Goal: Obtain resource: Obtain resource

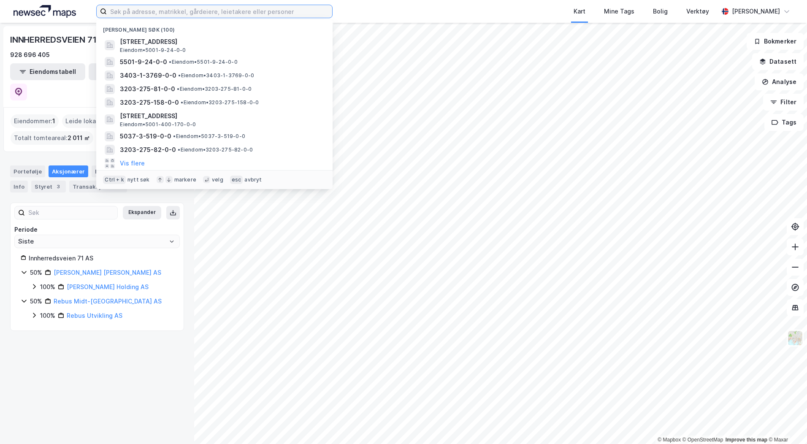
click at [147, 11] on input at bounding box center [219, 11] width 225 height 13
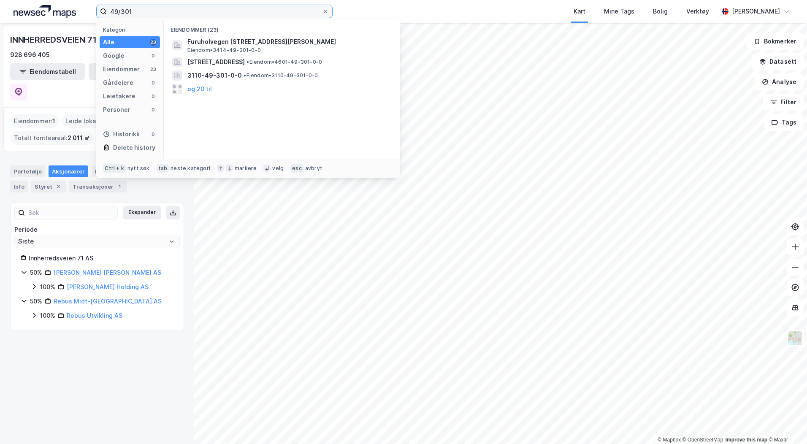
click at [143, 12] on input "49/301" at bounding box center [214, 11] width 215 height 13
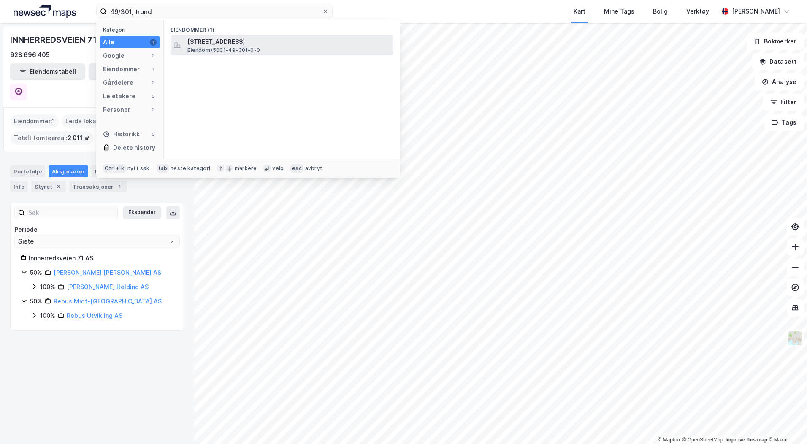
click at [210, 41] on span "[STREET_ADDRESS]" at bounding box center [288, 42] width 202 height 10
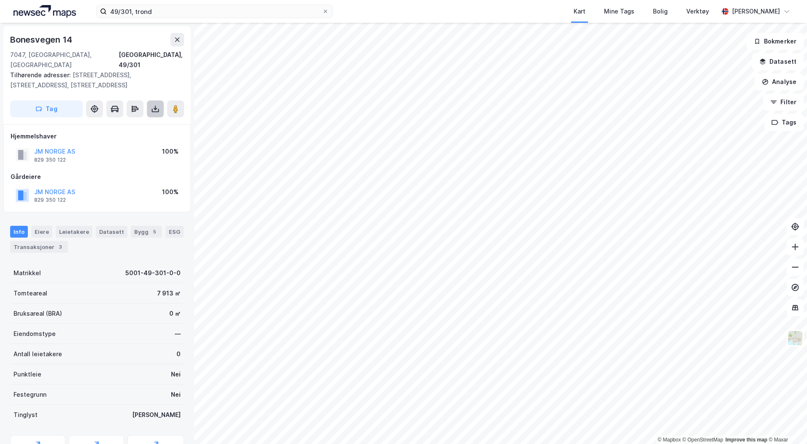
click at [154, 105] on icon at bounding box center [155, 109] width 8 height 8
click at [135, 122] on div "Last ned grunnbok" at bounding box center [113, 125] width 49 height 7
click at [132, 122] on div "Last ned grunnbok" at bounding box center [113, 125] width 49 height 7
click at [797, 335] on img at bounding box center [795, 338] width 16 height 16
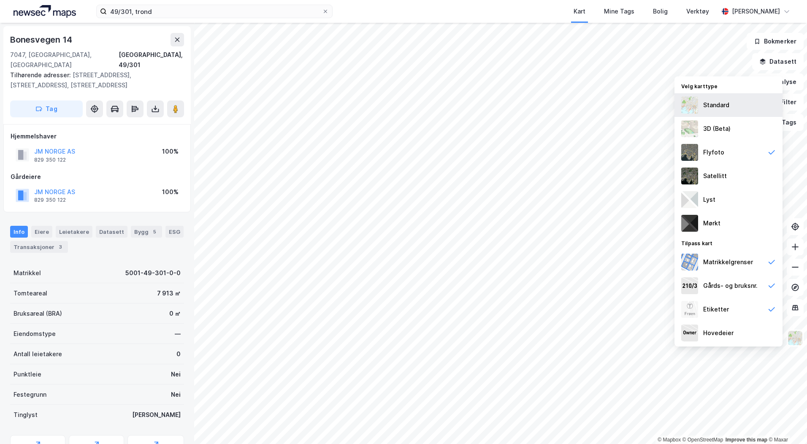
click at [707, 106] on div "Standard" at bounding box center [716, 105] width 26 height 10
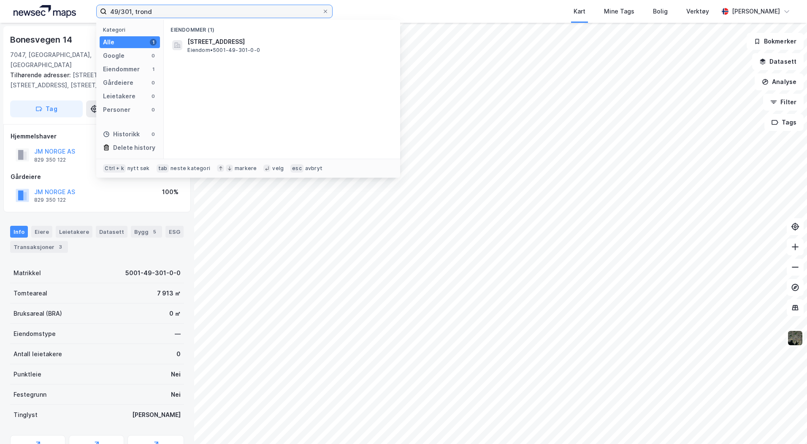
drag, startPoint x: 157, startPoint y: 13, endPoint x: 30, endPoint y: 0, distance: 127.2
click at [31, 0] on div "49/301, trond Kategori Alle 1 Google 0 Eiendommer 1 Gårdeiere 0 Leietakere 0 Pe…" at bounding box center [403, 11] width 807 height 23
type input "275/81, [GEOGRAPHIC_DATA]"
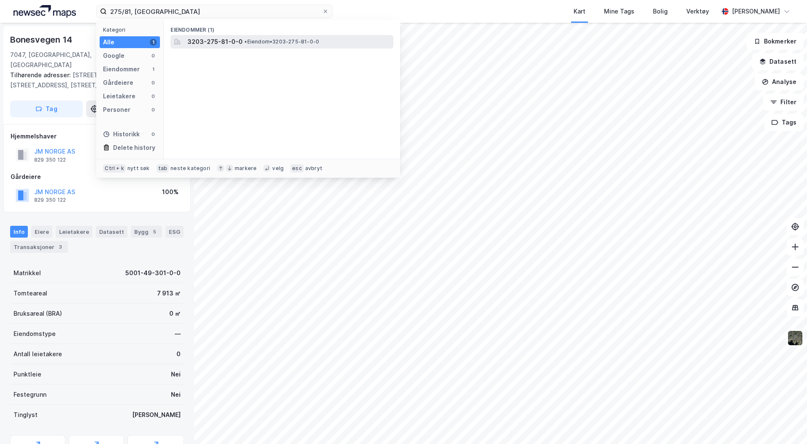
click at [259, 42] on span "• Eiendom • 3203-275-81-0-0" at bounding box center [281, 41] width 75 height 7
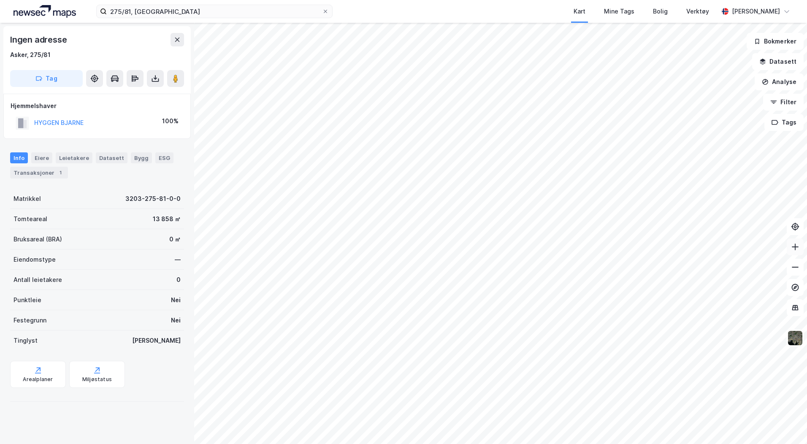
click at [797, 247] on icon at bounding box center [795, 247] width 8 height 8
click at [786, 63] on button "Datasett" at bounding box center [777, 61] width 51 height 17
